Goal: Task Accomplishment & Management: Complete application form

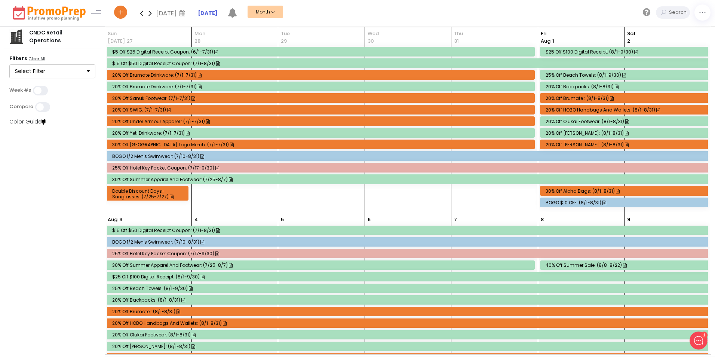
click at [148, 13] on icon at bounding box center [150, 13] width 9 height 15
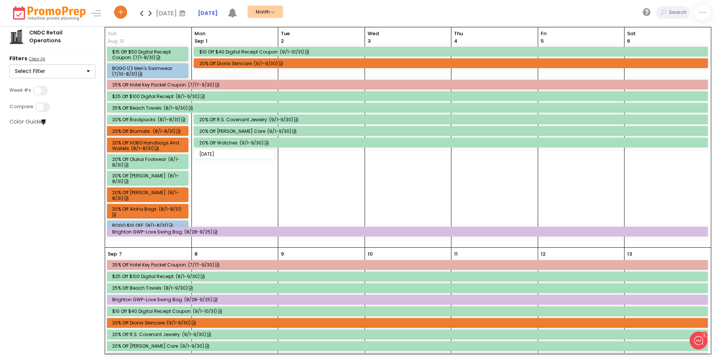
click at [122, 15] on icon at bounding box center [120, 13] width 7 height 3
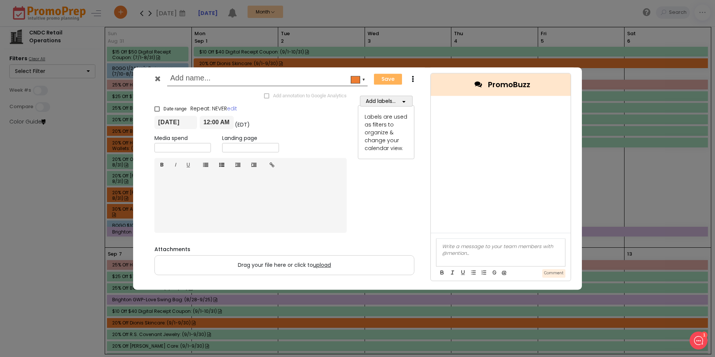
click at [183, 80] on input "text" at bounding box center [266, 78] width 192 height 13
type input "BOGO Juice Box Waterproof Dry Bags"
click at [157, 110] on span at bounding box center [156, 108] width 5 height 5
click at [155, 106] on input "Date range" at bounding box center [154, 105] width 0 height 0
checkbox input "true"
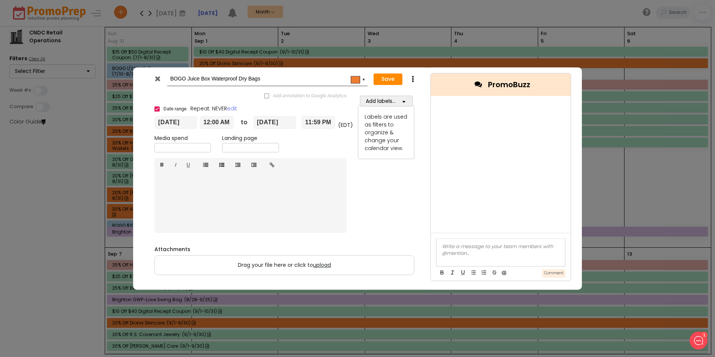
click at [168, 123] on input "[DATE]" at bounding box center [175, 122] width 43 height 13
click at [175, 215] on td "1" at bounding box center [177, 216] width 13 height 11
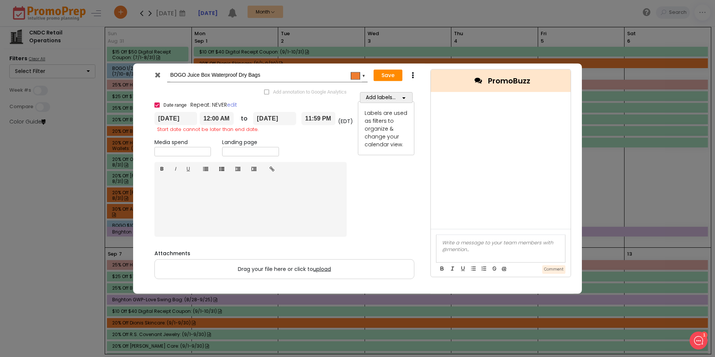
type input "[DATE]"
click at [273, 114] on input "[DATE]" at bounding box center [274, 118] width 43 height 13
click at [338, 136] on th at bounding box center [341, 134] width 13 height 11
click at [293, 202] on td "30" at bounding box center [289, 201] width 13 height 11
type input "[DATE]"
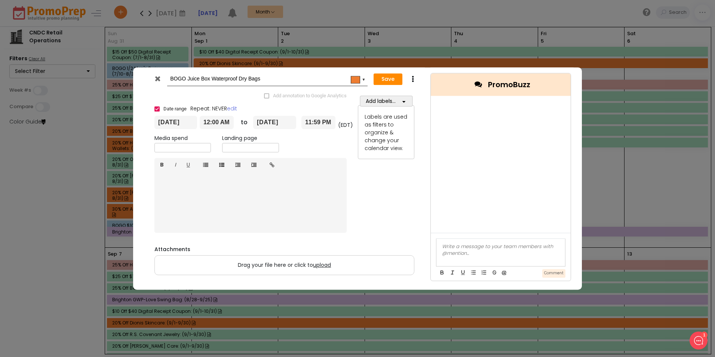
click at [403, 102] on icon "button" at bounding box center [403, 101] width 3 height 5
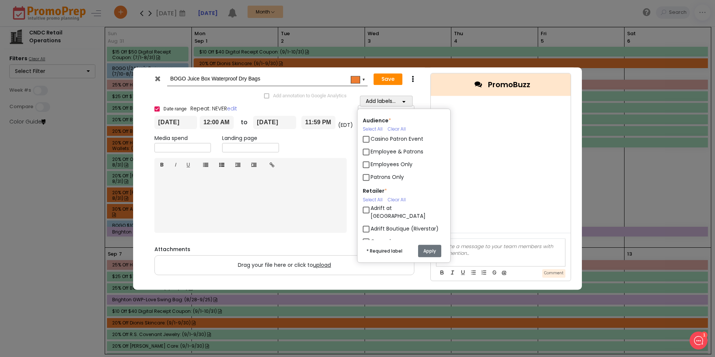
click at [371, 175] on label "Patrons Only" at bounding box center [387, 177] width 33 height 8
click at [371, 175] on input "Patrons Only" at bounding box center [373, 174] width 5 height 5
checkbox input "true"
click at [371, 152] on label "Employee & Patrons" at bounding box center [397, 152] width 53 height 8
click at [371, 151] on input "Employee & Patrons" at bounding box center [373, 148] width 5 height 5
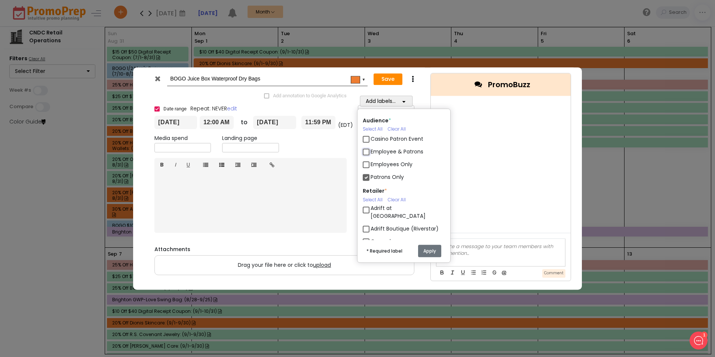
checkbox input "true"
click at [371, 178] on label "Patrons Only" at bounding box center [387, 177] width 33 height 8
click at [371, 177] on input "Patrons Only" at bounding box center [373, 174] width 5 height 5
checkbox input "false"
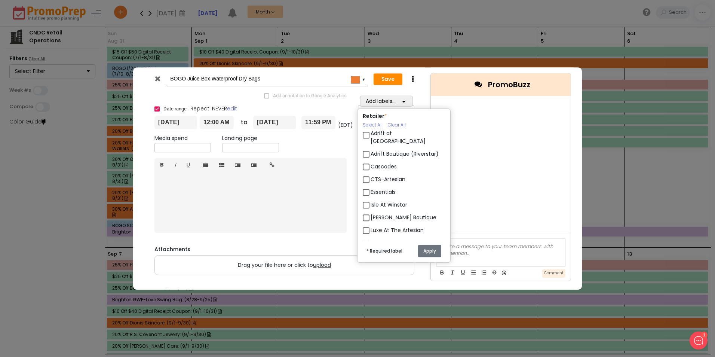
click at [371, 163] on label "Cascades" at bounding box center [384, 167] width 26 height 8
click at [371, 162] on input "Cascades" at bounding box center [373, 163] width 5 height 5
checkbox input "true"
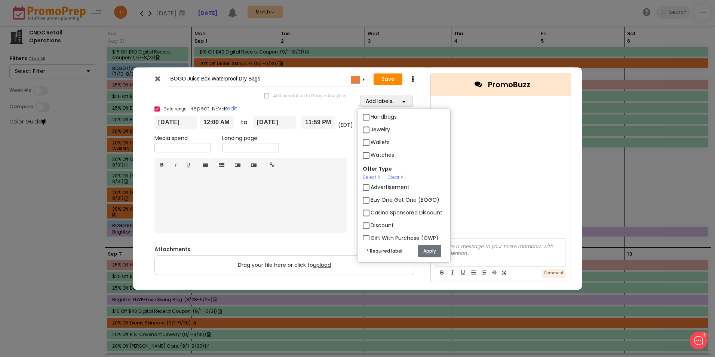
scroll to position [486, 0]
click at [371, 221] on label "Discount" at bounding box center [382, 221] width 23 height 8
click at [371, 220] on input "Discount" at bounding box center [373, 217] width 5 height 5
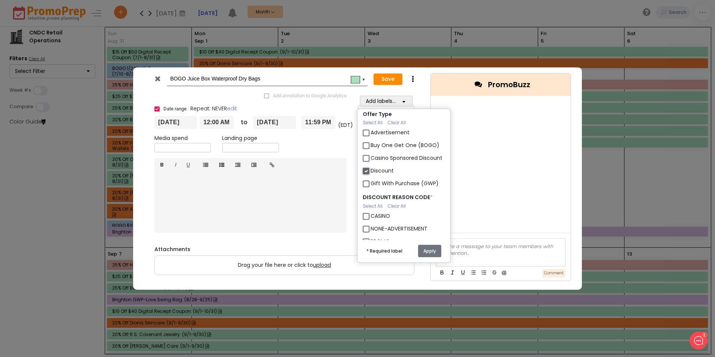
scroll to position [524, 0]
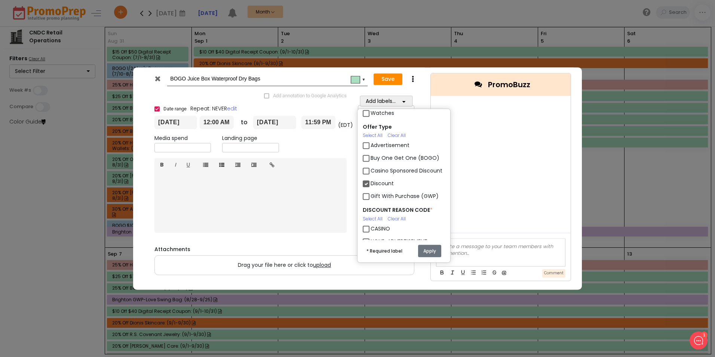
click at [371, 181] on label "Discount" at bounding box center [382, 184] width 23 height 8
click at [371, 181] on input "Discount" at bounding box center [373, 180] width 5 height 5
checkbox input "false"
click at [371, 154] on label "Buy One Get One (BOGO)" at bounding box center [405, 158] width 69 height 8
click at [371, 153] on input "Buy One Get One (BOGO)" at bounding box center [373, 155] width 5 height 5
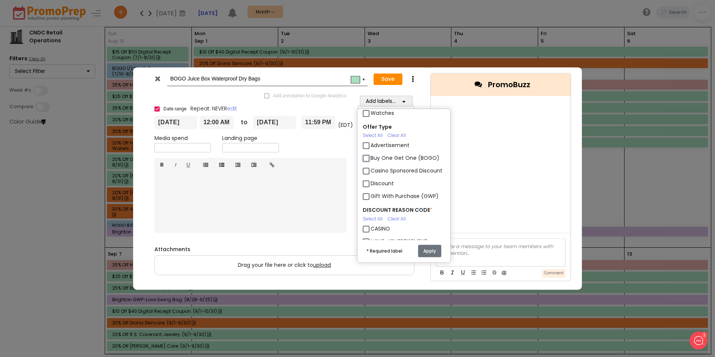
checkbox input "true"
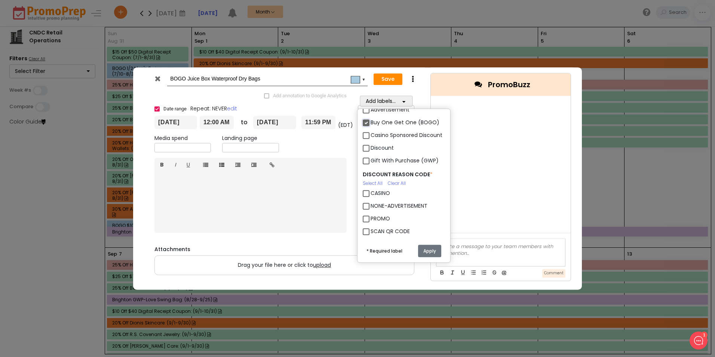
scroll to position [598, 0]
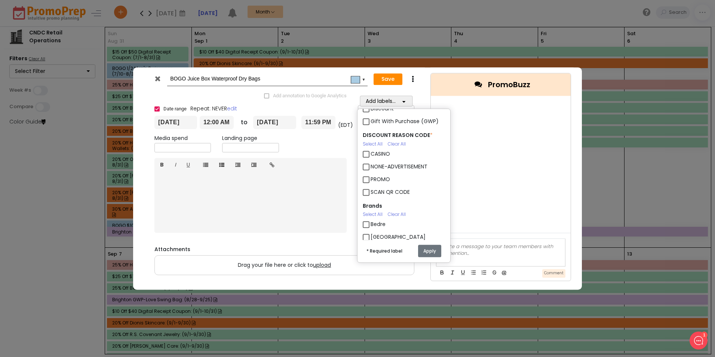
click at [371, 180] on label "PROMO" at bounding box center [380, 179] width 19 height 8
click at [371, 179] on input "PROMO" at bounding box center [373, 176] width 5 height 5
checkbox input "true"
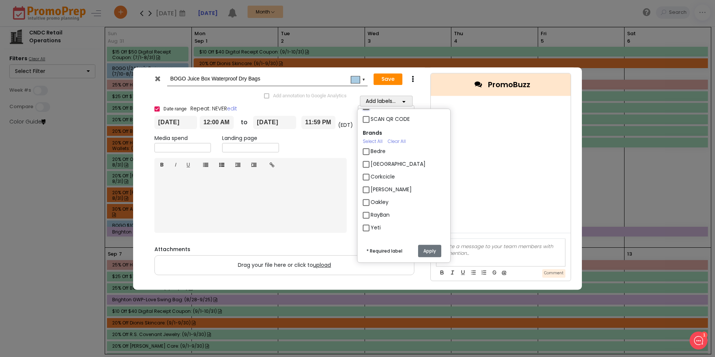
scroll to position [672, 0]
click at [423, 246] on button "Apply" at bounding box center [429, 251] width 23 height 12
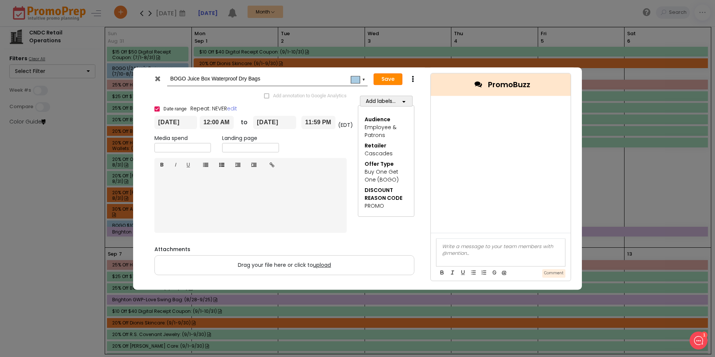
click at [384, 80] on button "Save" at bounding box center [388, 79] width 29 height 12
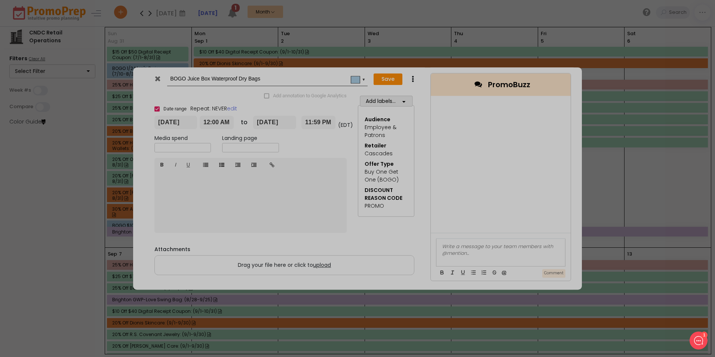
type input "[DATE]"
type input "00:00"
type input "[DATE]"
type input "23:59"
